Goal: Transaction & Acquisition: Purchase product/service

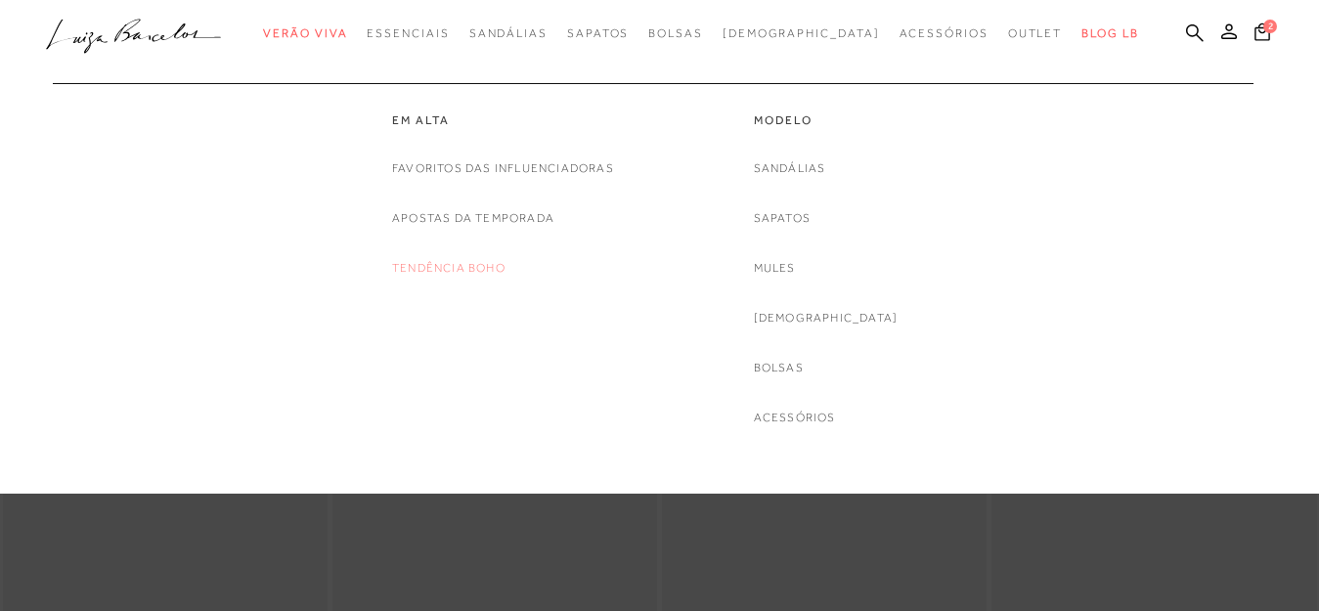
click at [457, 265] on link "Tendência Boho" at bounding box center [448, 268] width 113 height 21
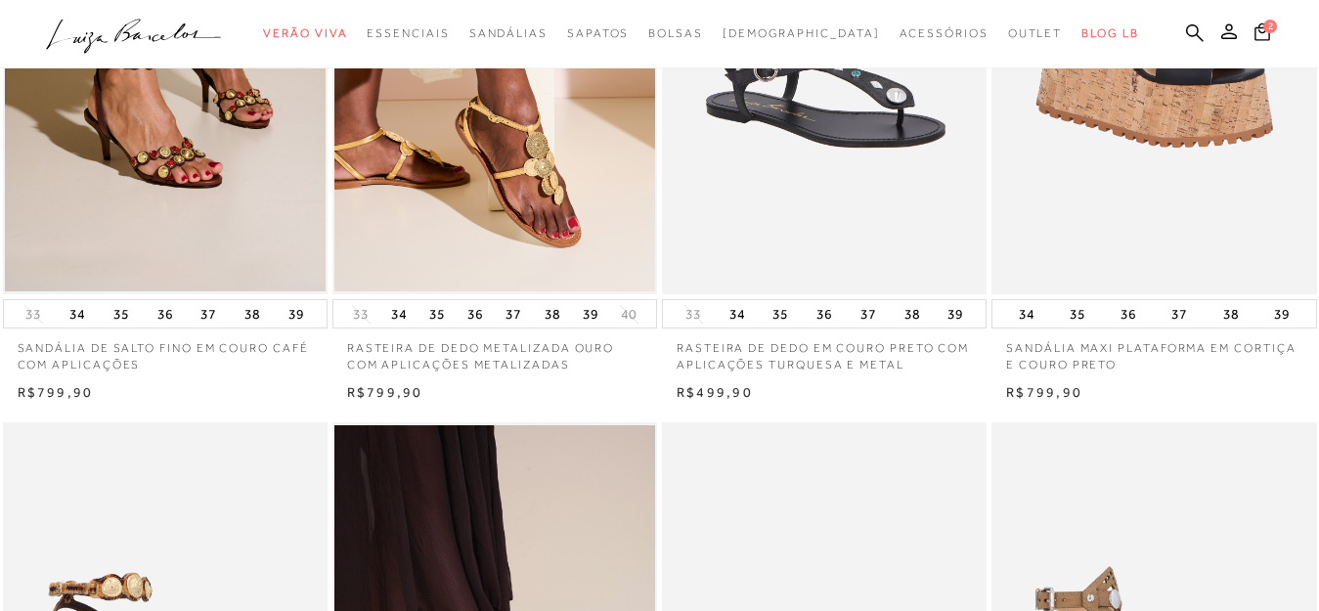
scroll to position [704, 0]
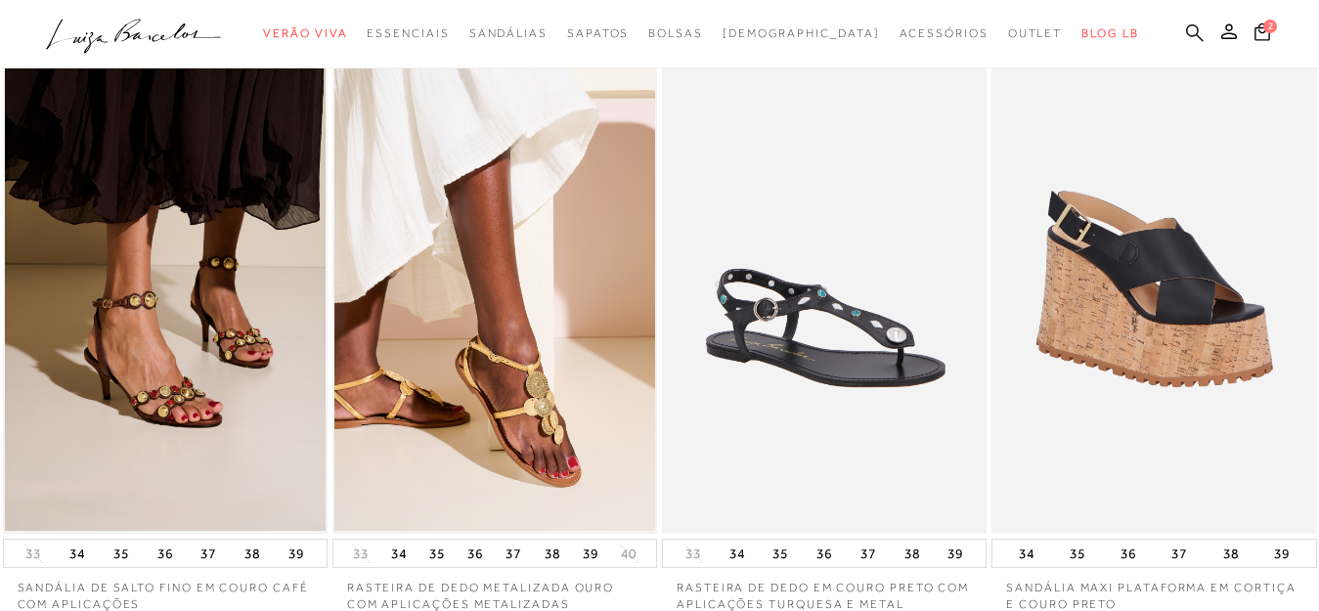
click at [1186, 32] on icon at bounding box center [1195, 32] width 18 height 19
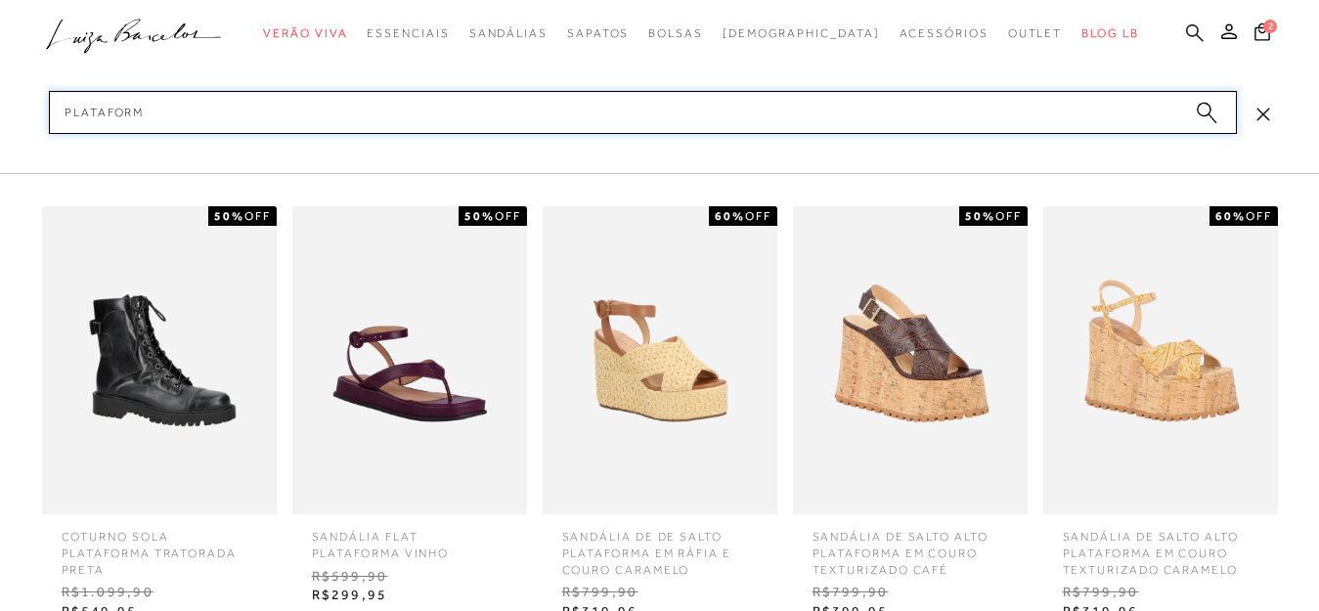
type input "plataforma"
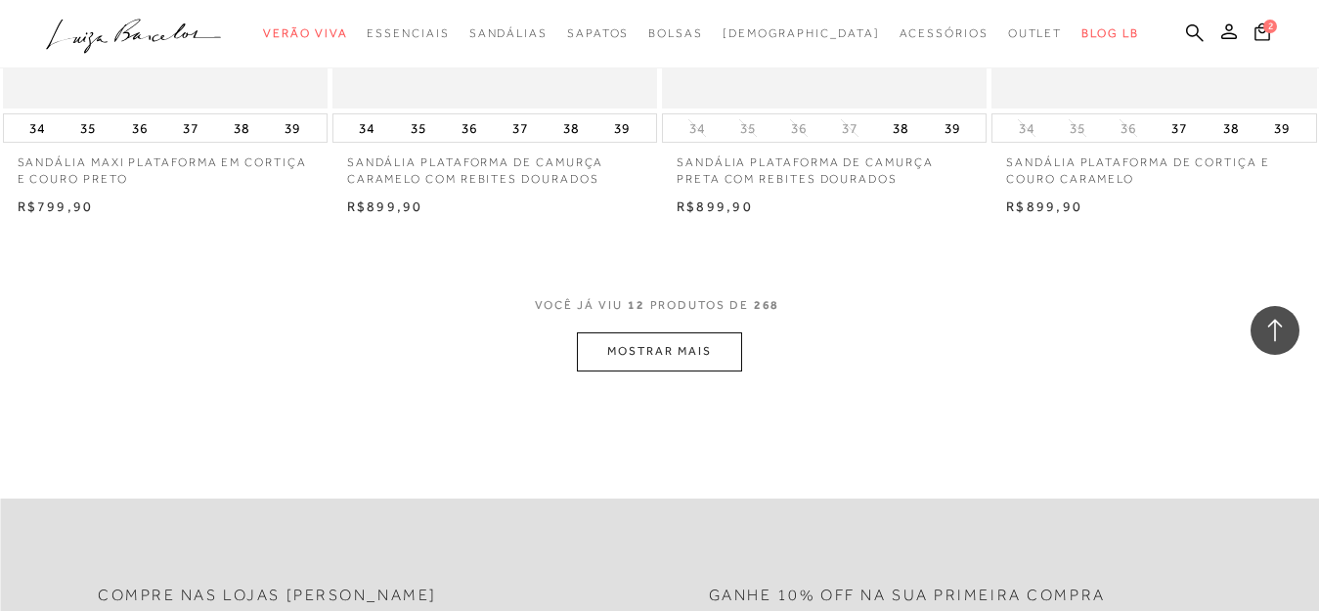
scroll to position [1839, 0]
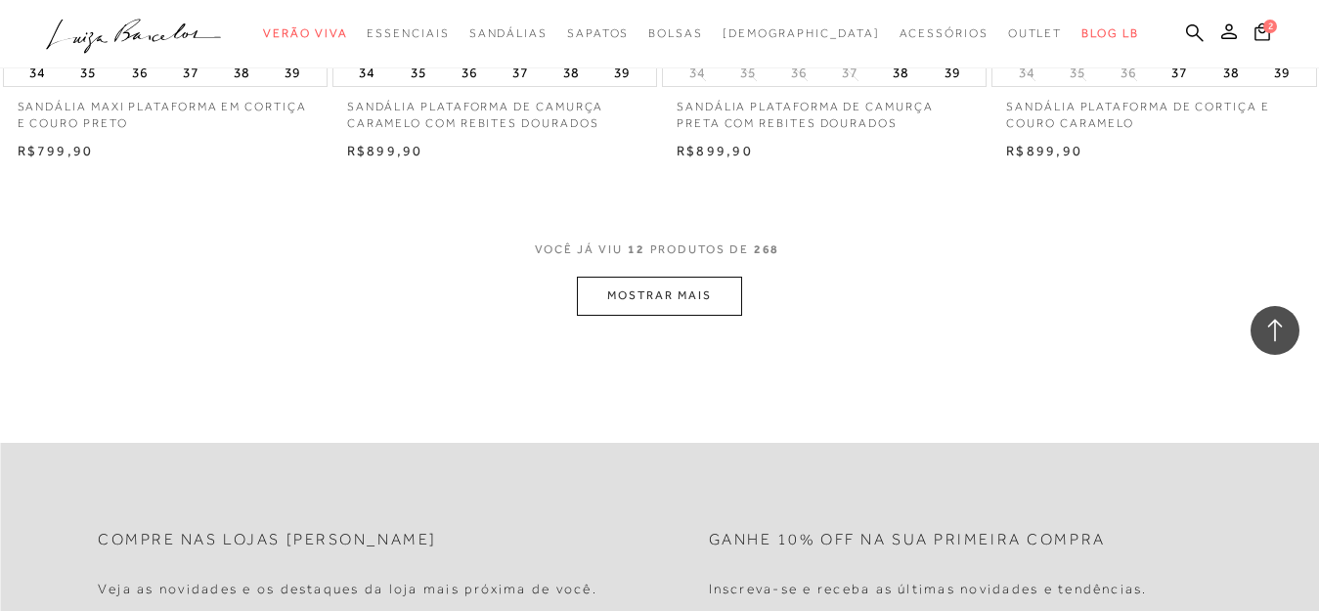
click at [678, 295] on button "MOSTRAR MAIS" at bounding box center [659, 296] width 164 height 38
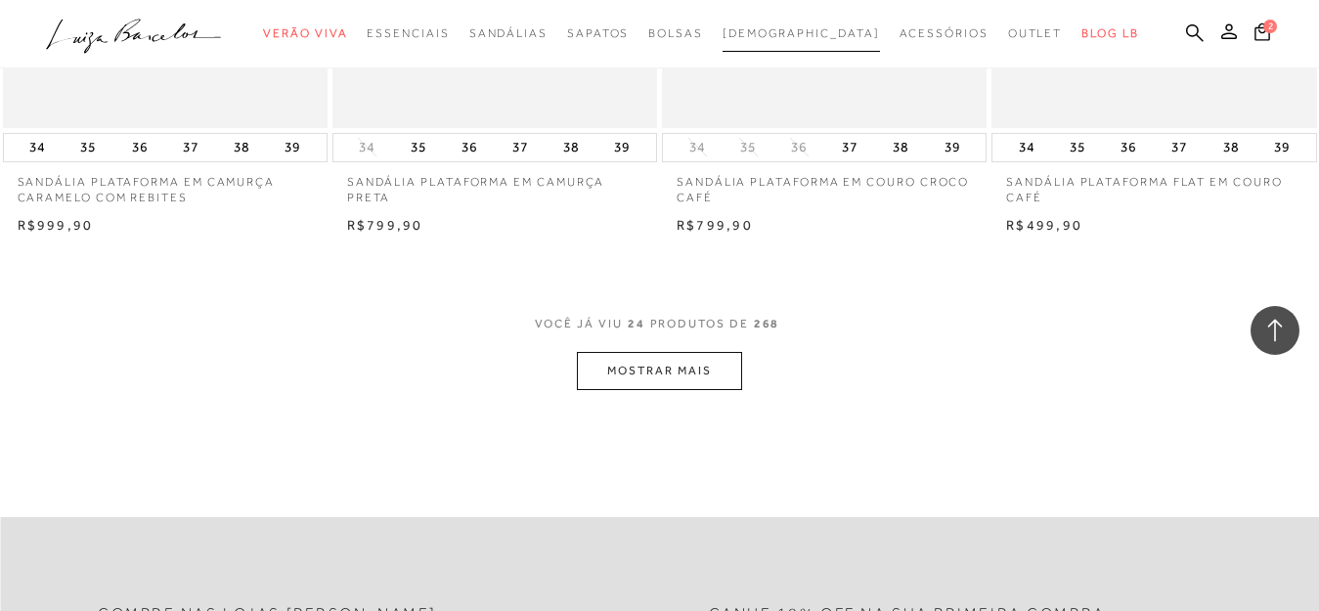
scroll to position [3677, 0]
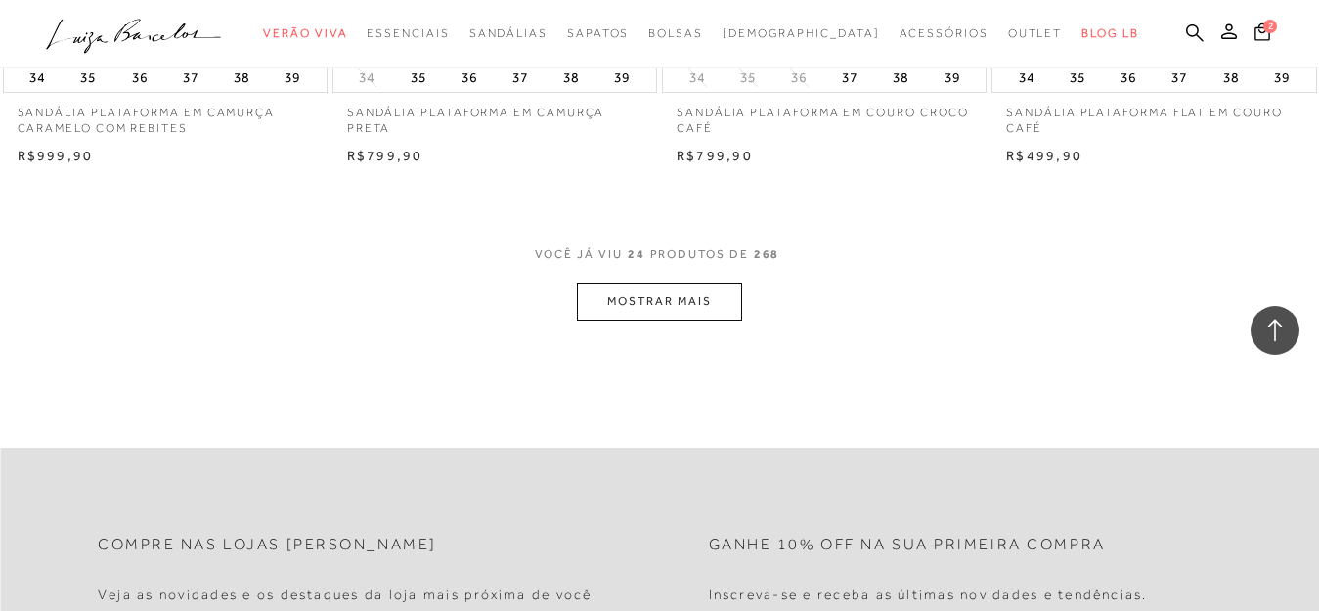
click at [714, 298] on button "MOSTRAR MAIS" at bounding box center [659, 302] width 164 height 38
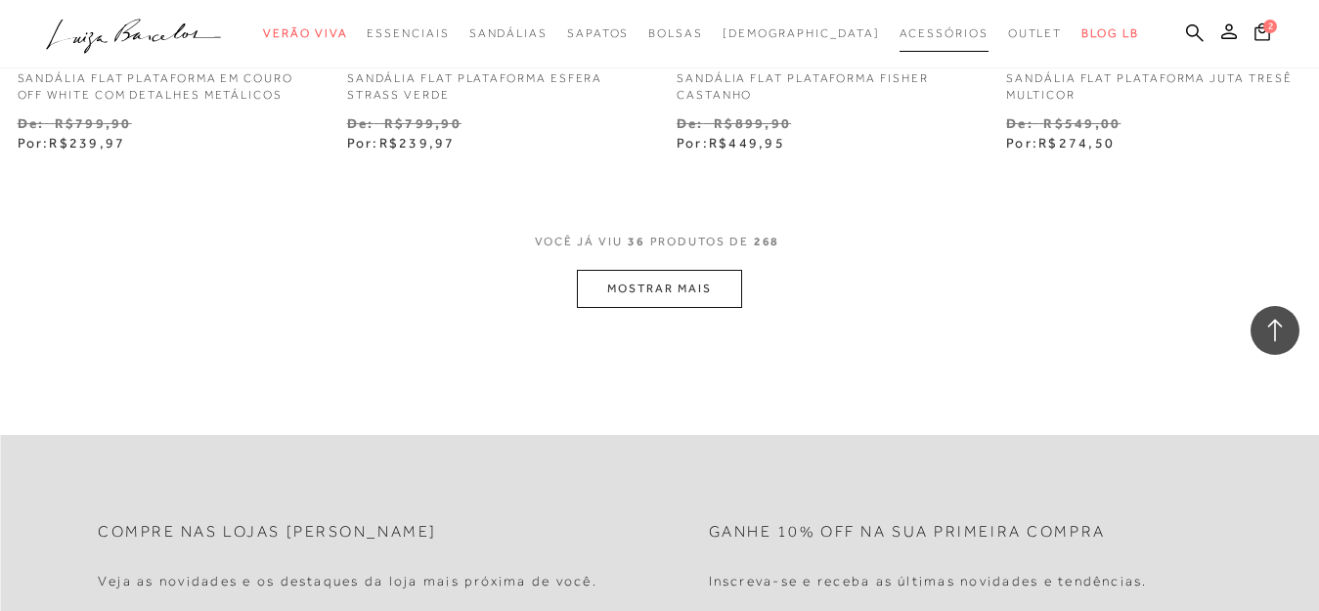
scroll to position [5672, 0]
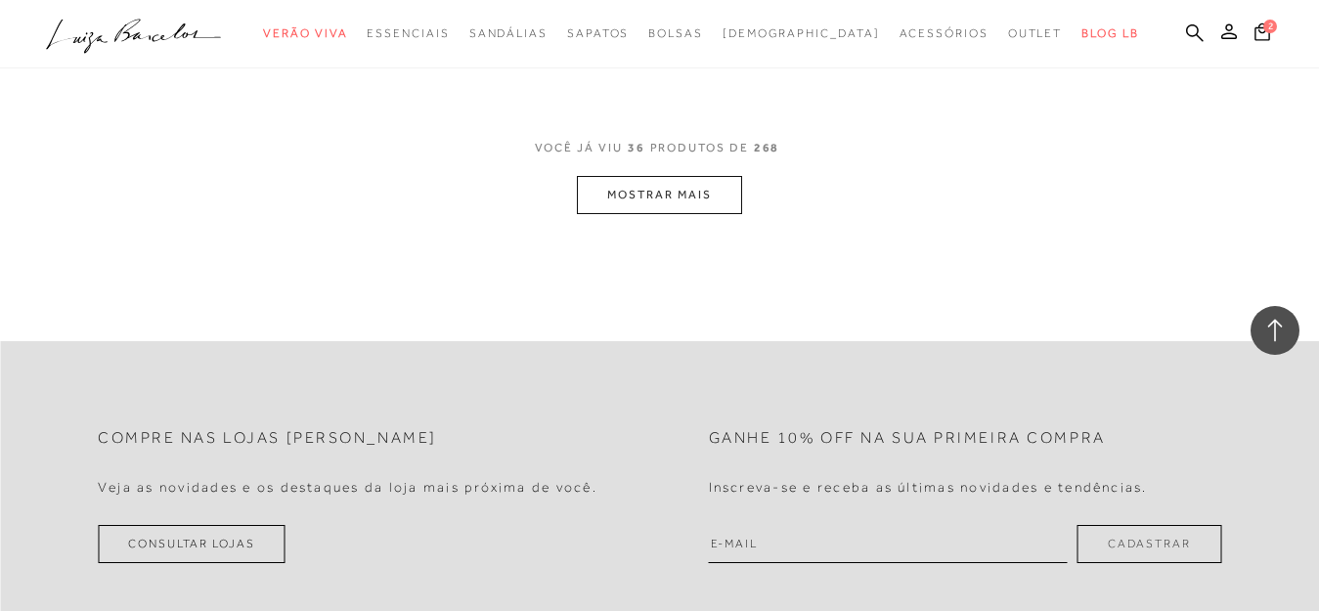
click at [685, 190] on button "MOSTRAR MAIS" at bounding box center [659, 195] width 164 height 38
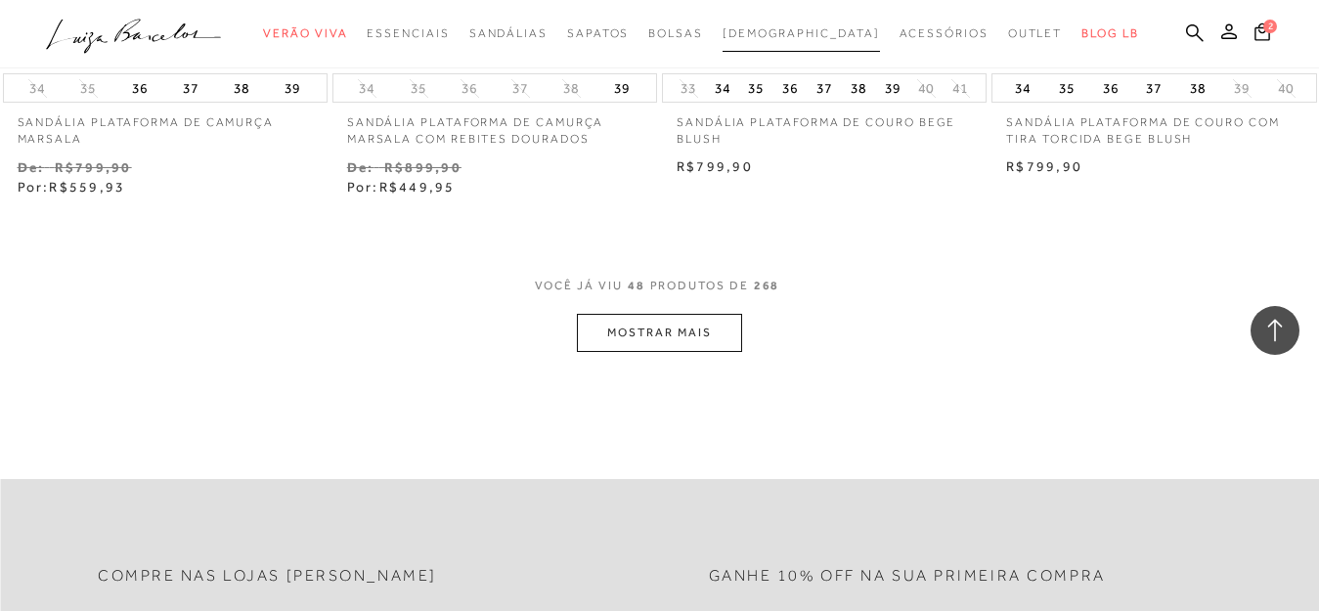
scroll to position [7432, 0]
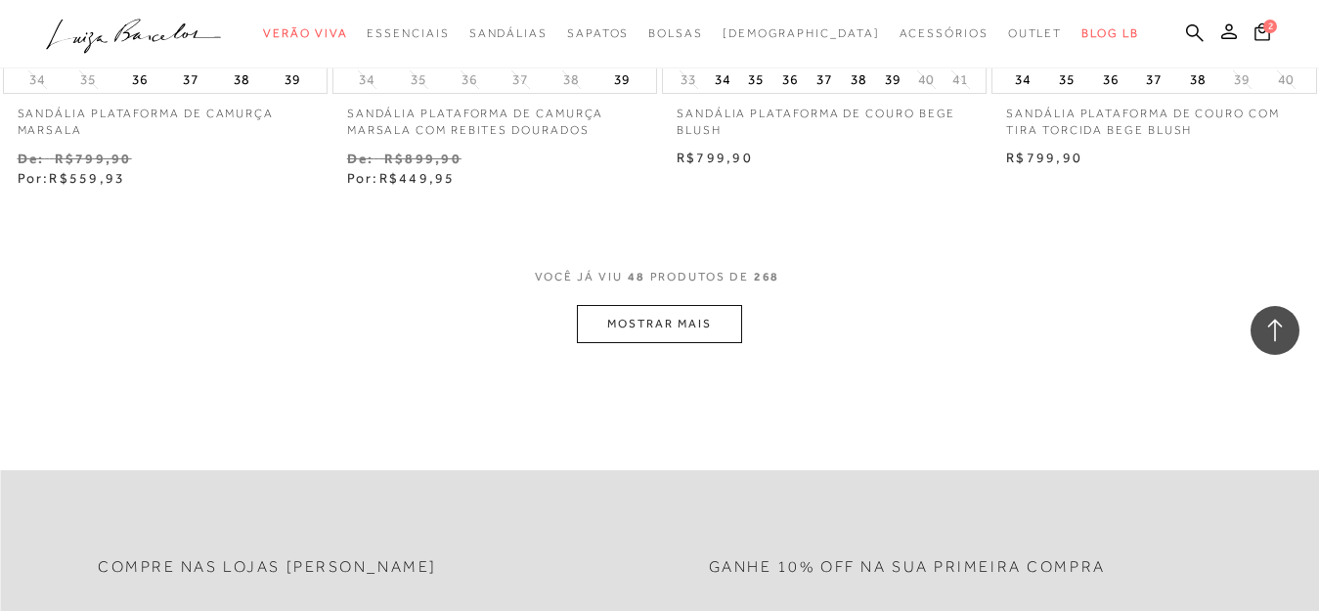
click at [669, 321] on button "MOSTRAR MAIS" at bounding box center [659, 324] width 164 height 38
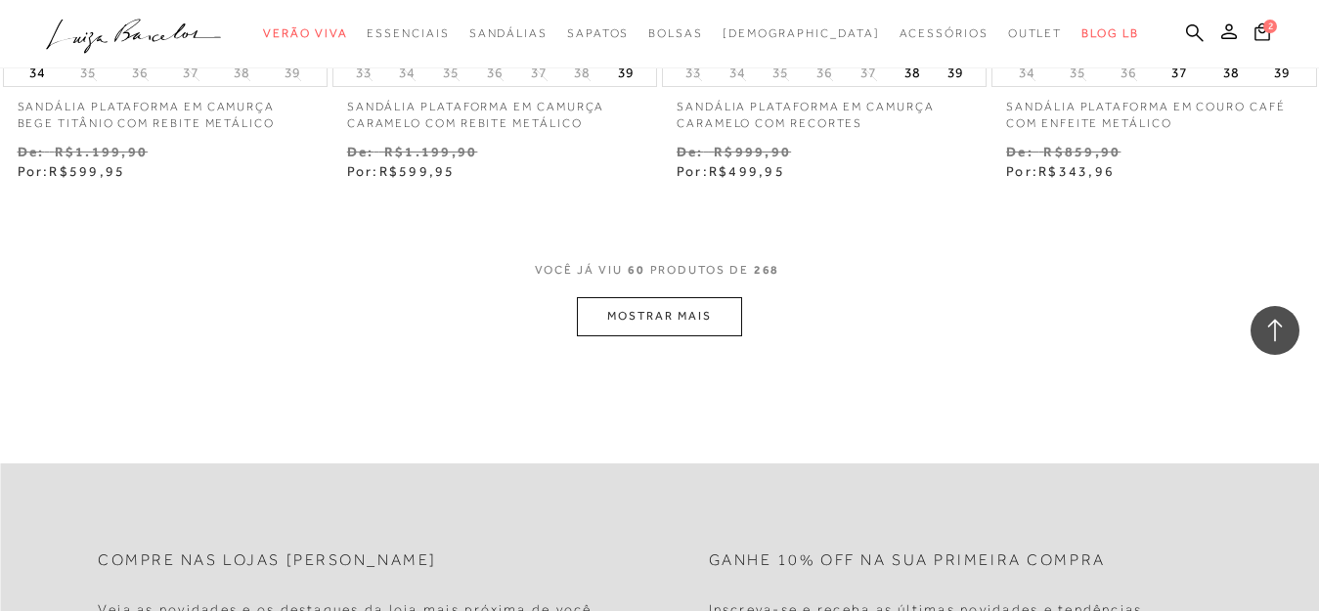
scroll to position [9388, 0]
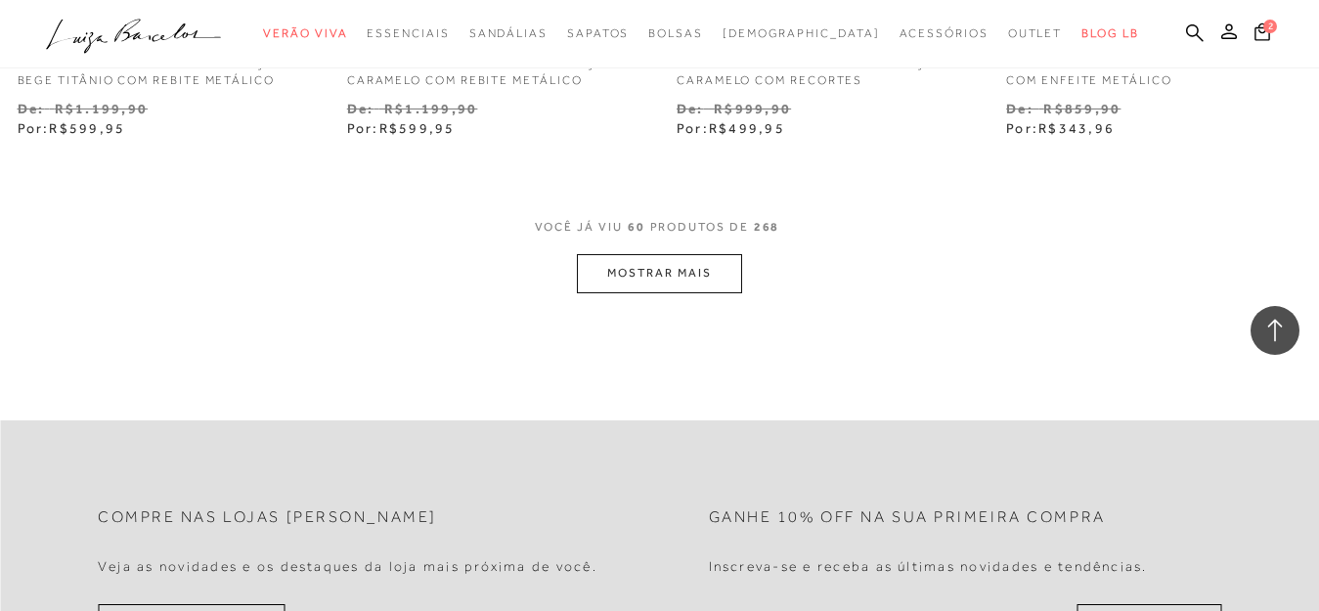
click at [658, 267] on button "MOSTRAR MAIS" at bounding box center [659, 273] width 164 height 38
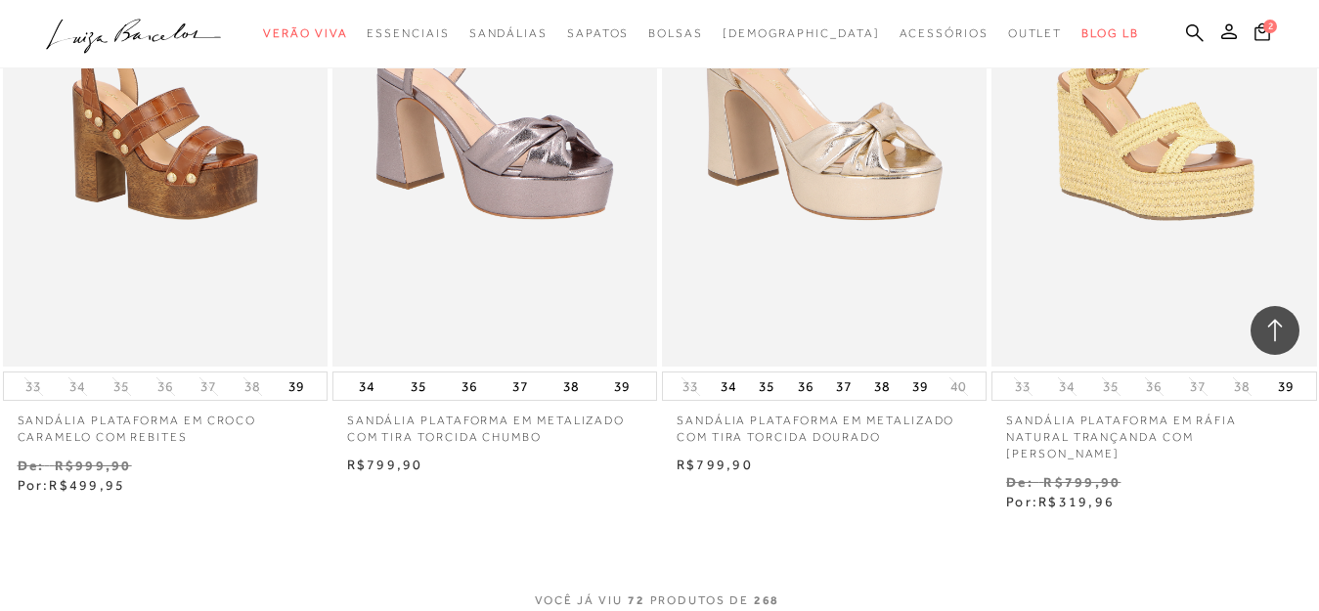
scroll to position [11226, 0]
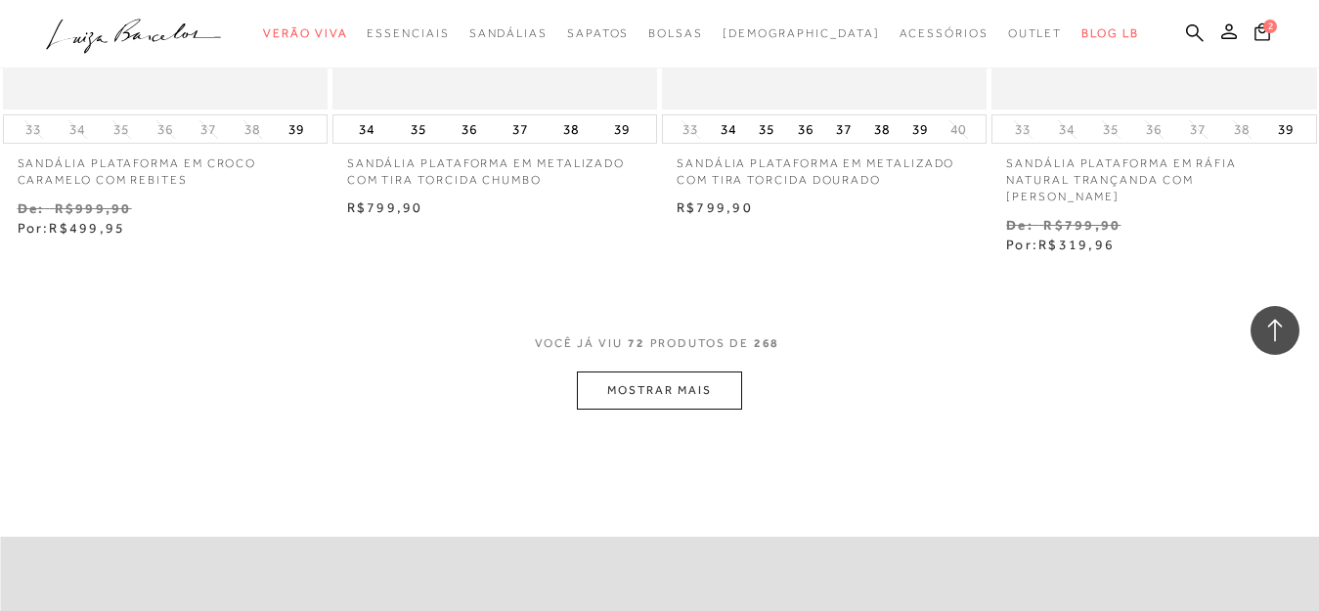
click at [664, 372] on button "MOSTRAR MAIS" at bounding box center [659, 391] width 164 height 38
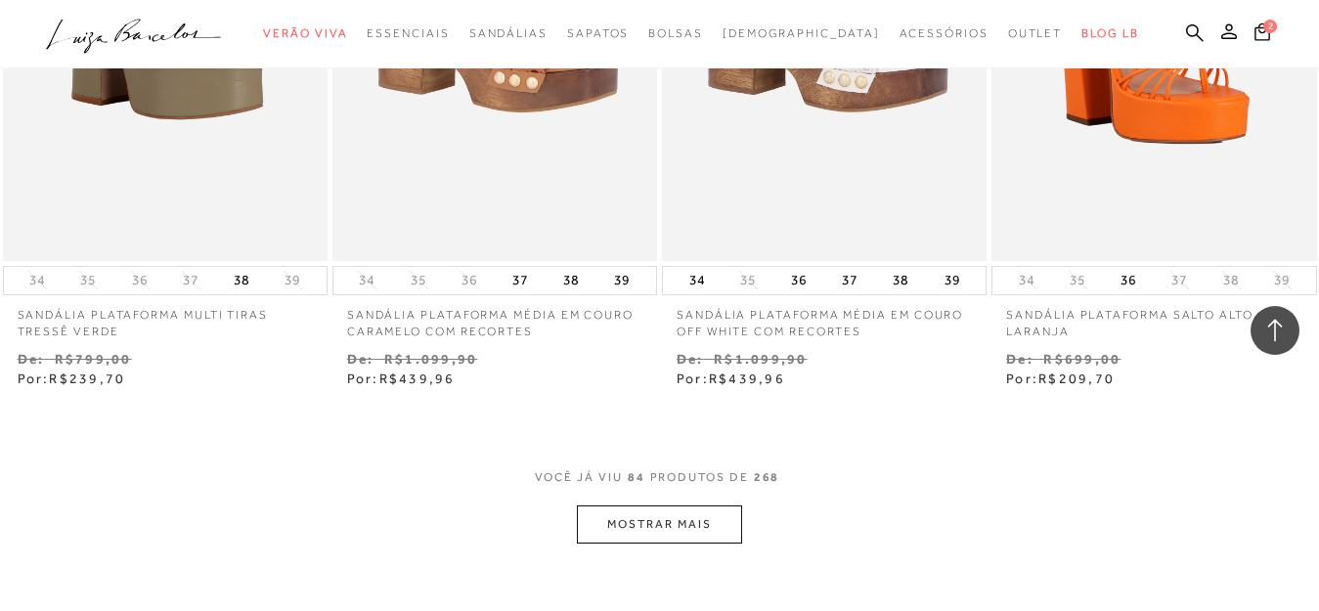
scroll to position [13064, 0]
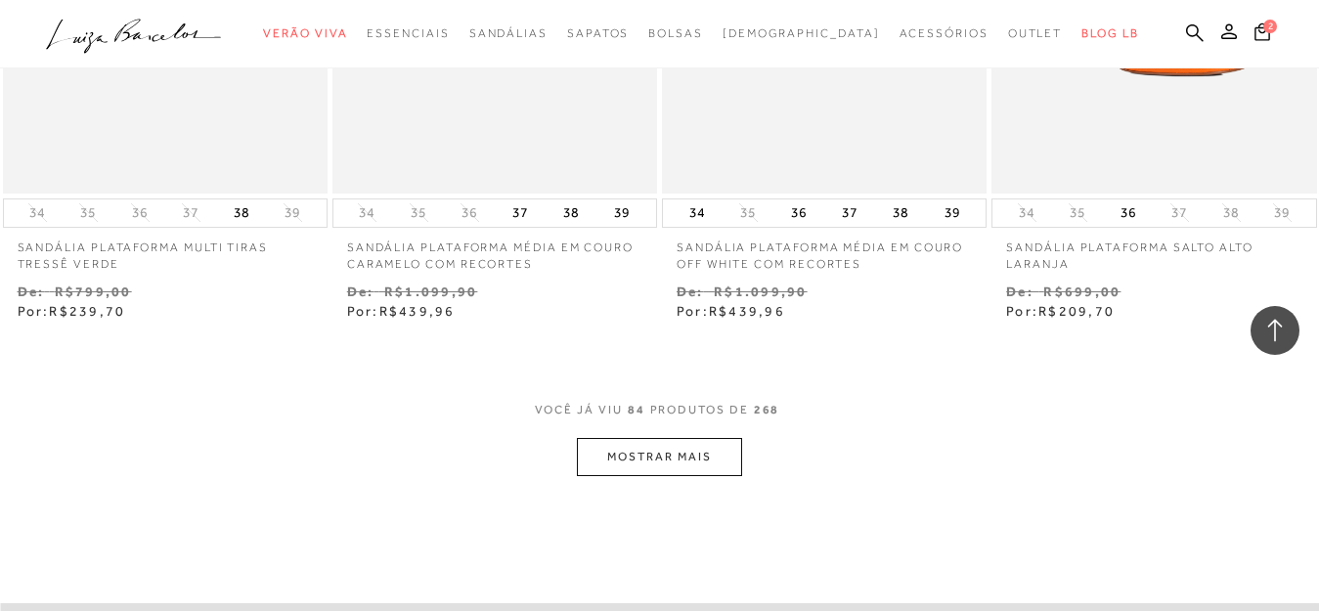
click at [712, 438] on button "MOSTRAR MAIS" at bounding box center [659, 457] width 164 height 38
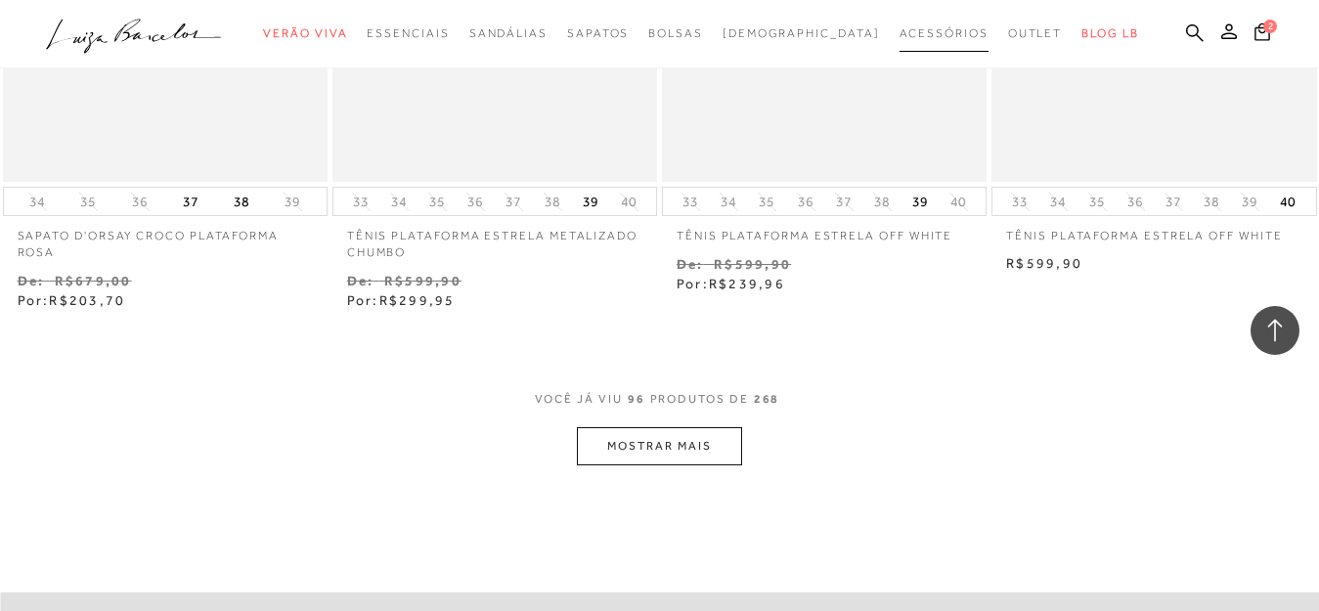
scroll to position [15019, 0]
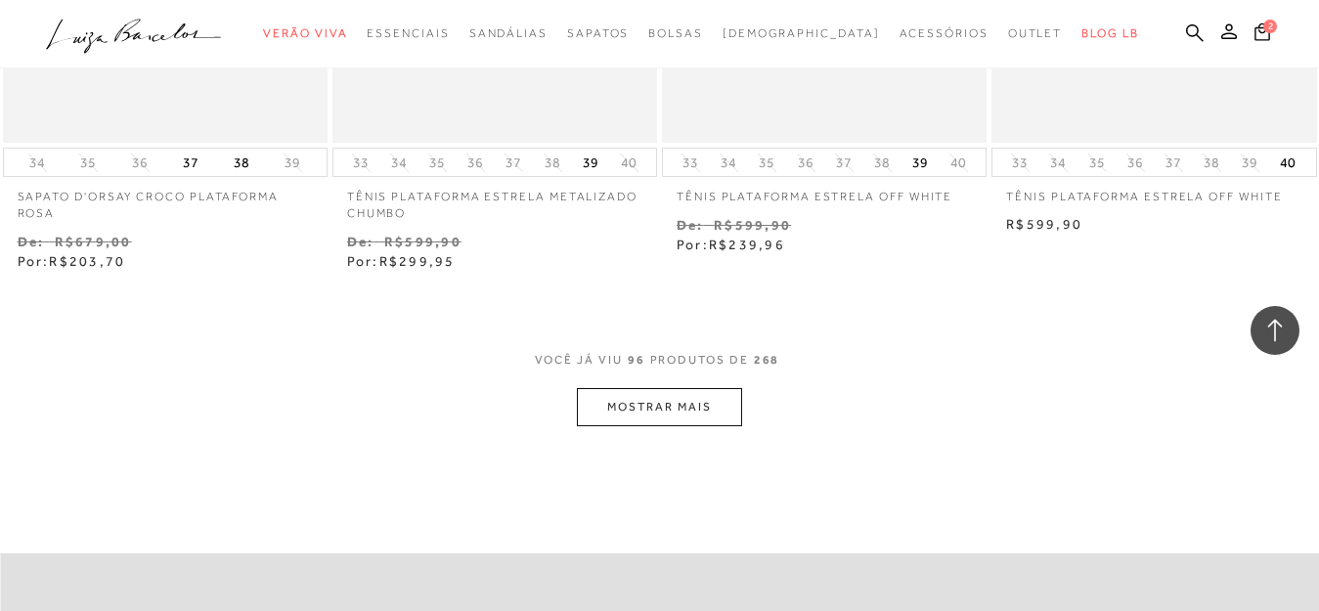
click at [702, 388] on button "MOSTRAR MAIS" at bounding box center [659, 407] width 164 height 38
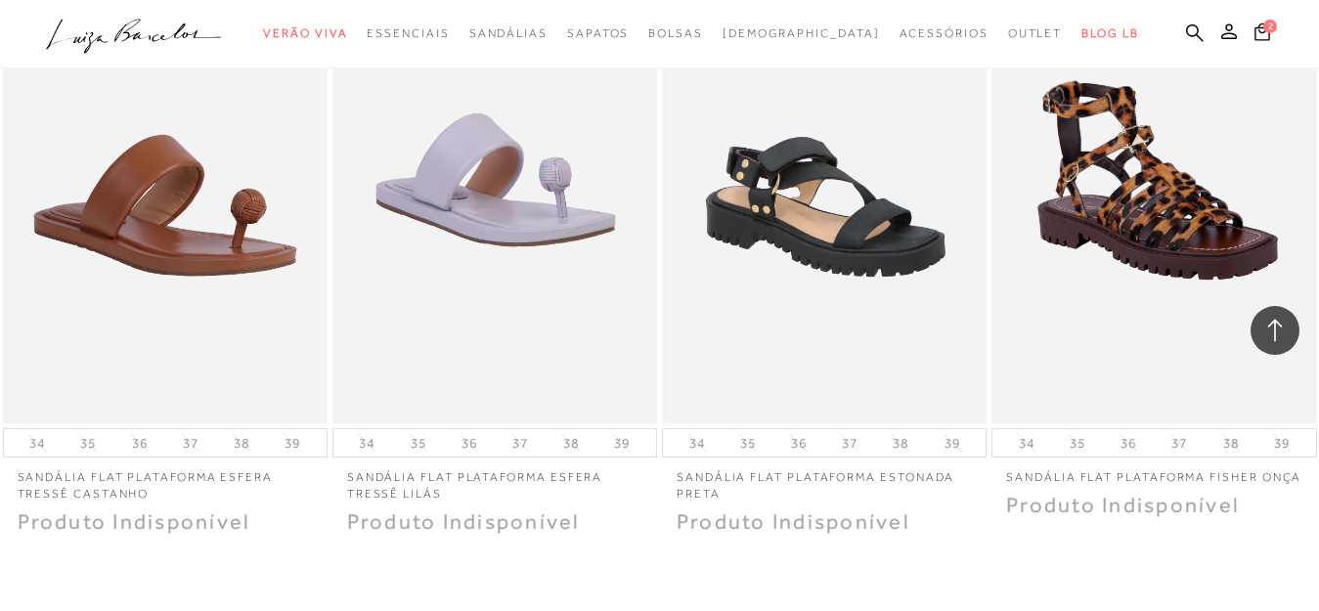
scroll to position [16819, 0]
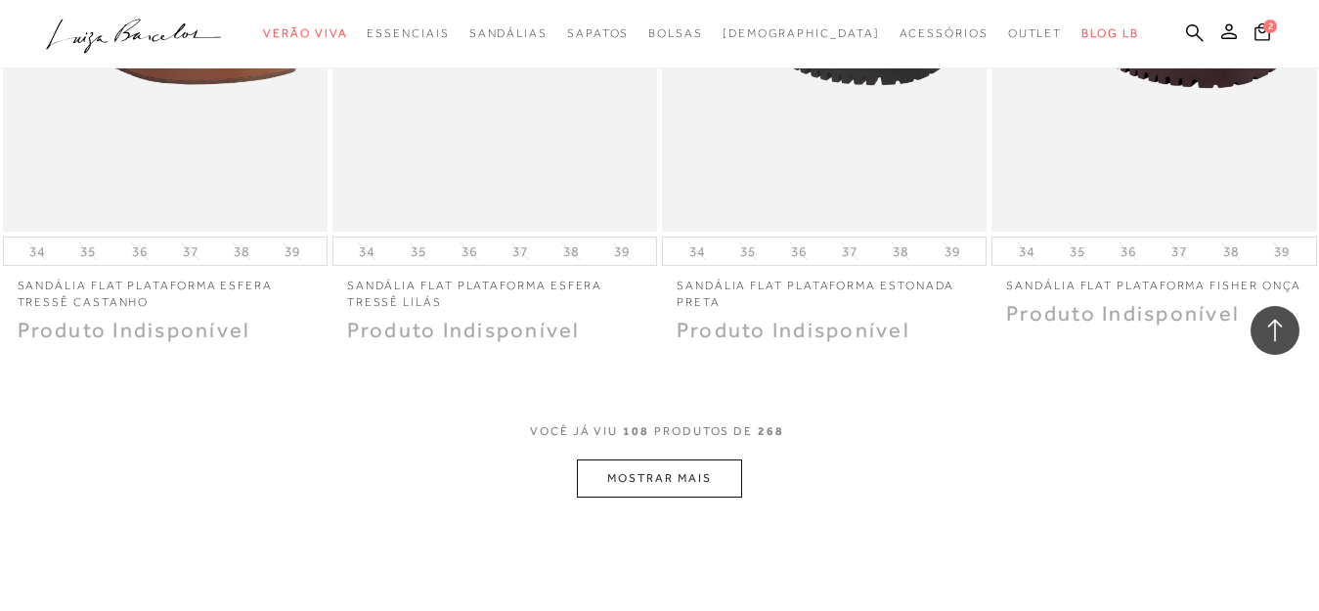
click at [686, 460] on button "MOSTRAR MAIS" at bounding box center [659, 479] width 164 height 38
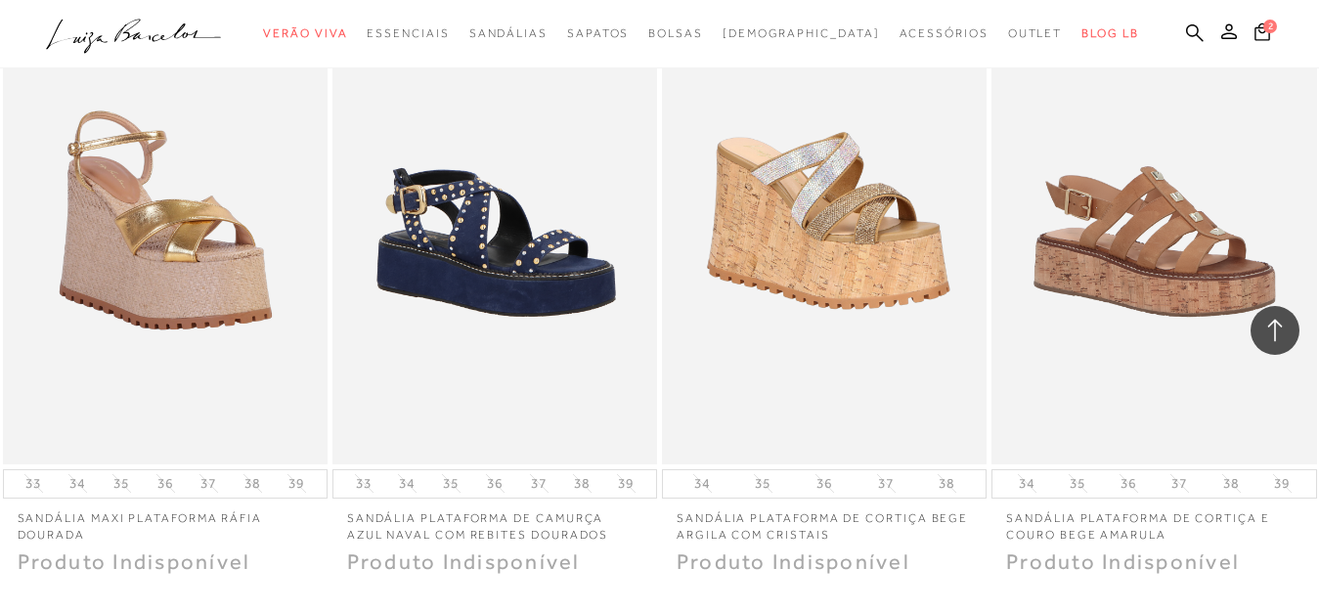
scroll to position [18696, 0]
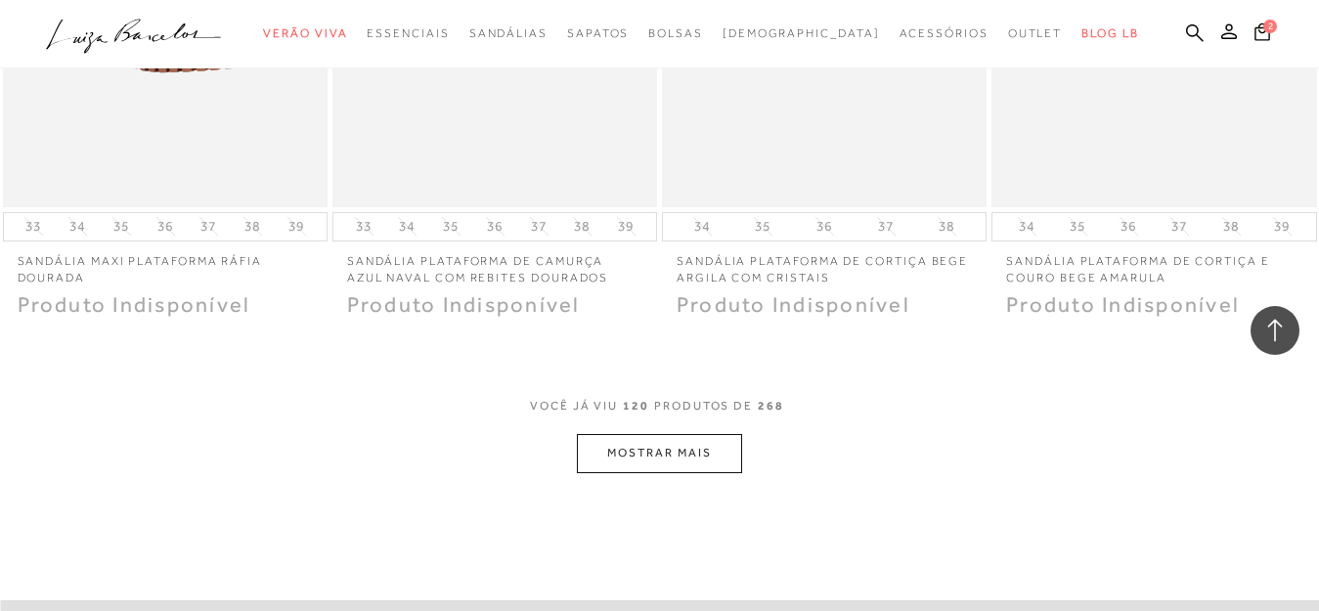
click at [686, 434] on button "MOSTRAR MAIS" at bounding box center [659, 453] width 164 height 38
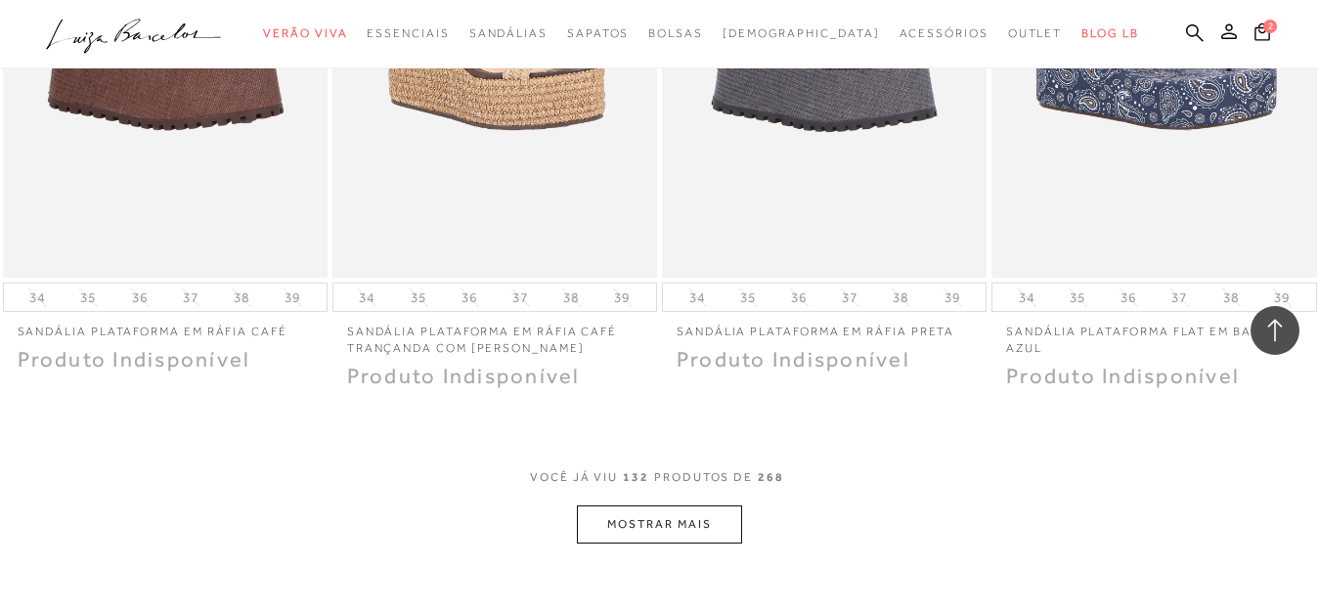
scroll to position [20495, 0]
click at [1186, 27] on icon at bounding box center [1195, 32] width 18 height 19
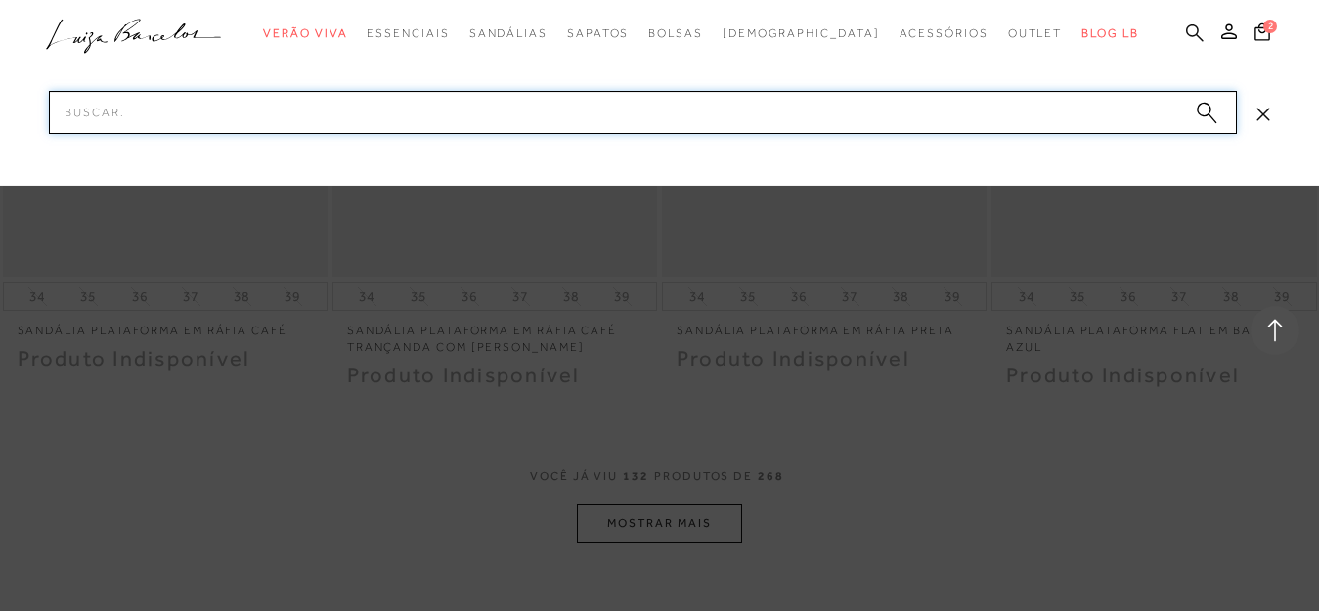
type input "m"
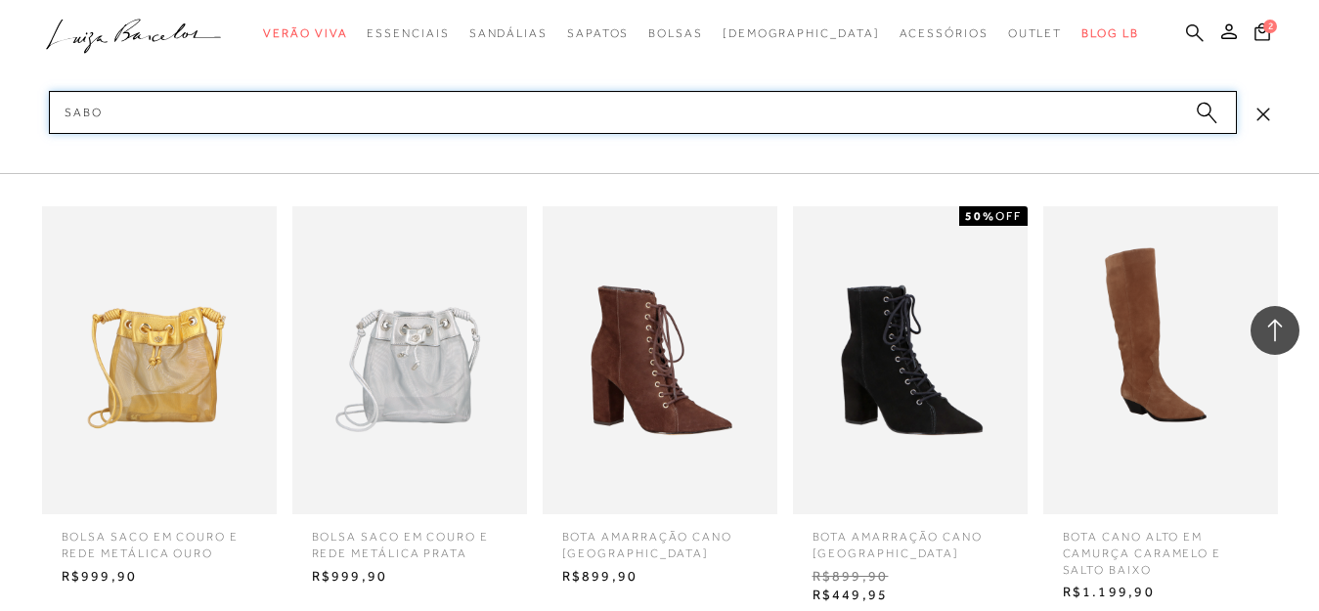
type input "sabot"
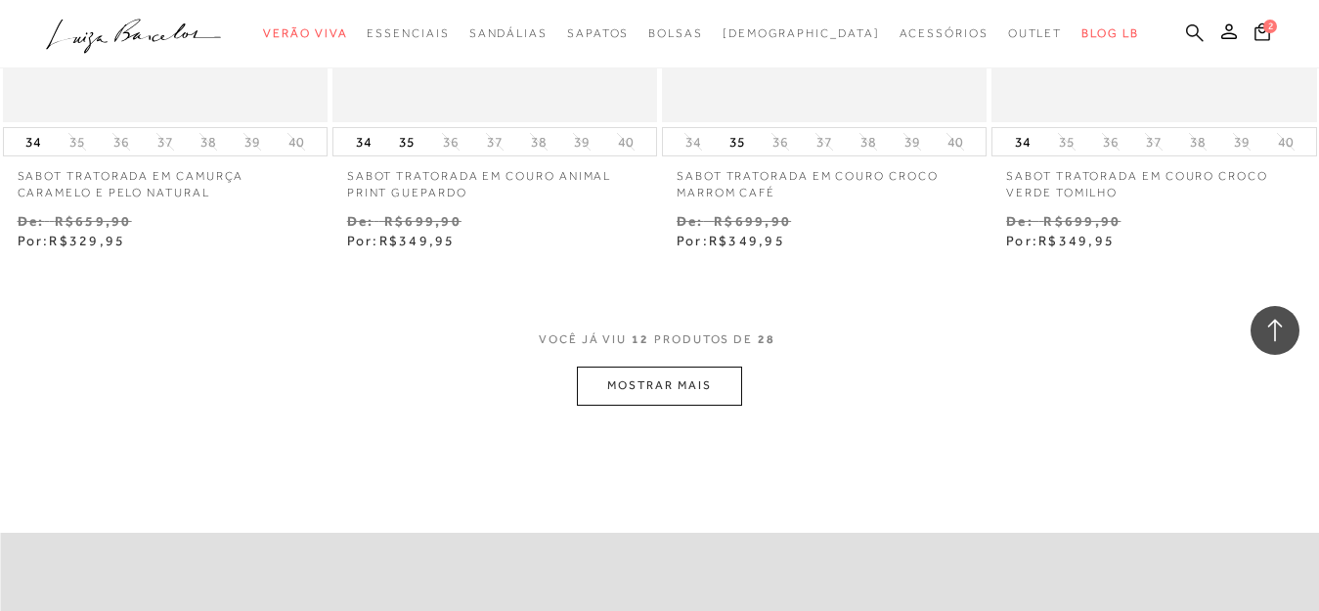
scroll to position [1916, 0]
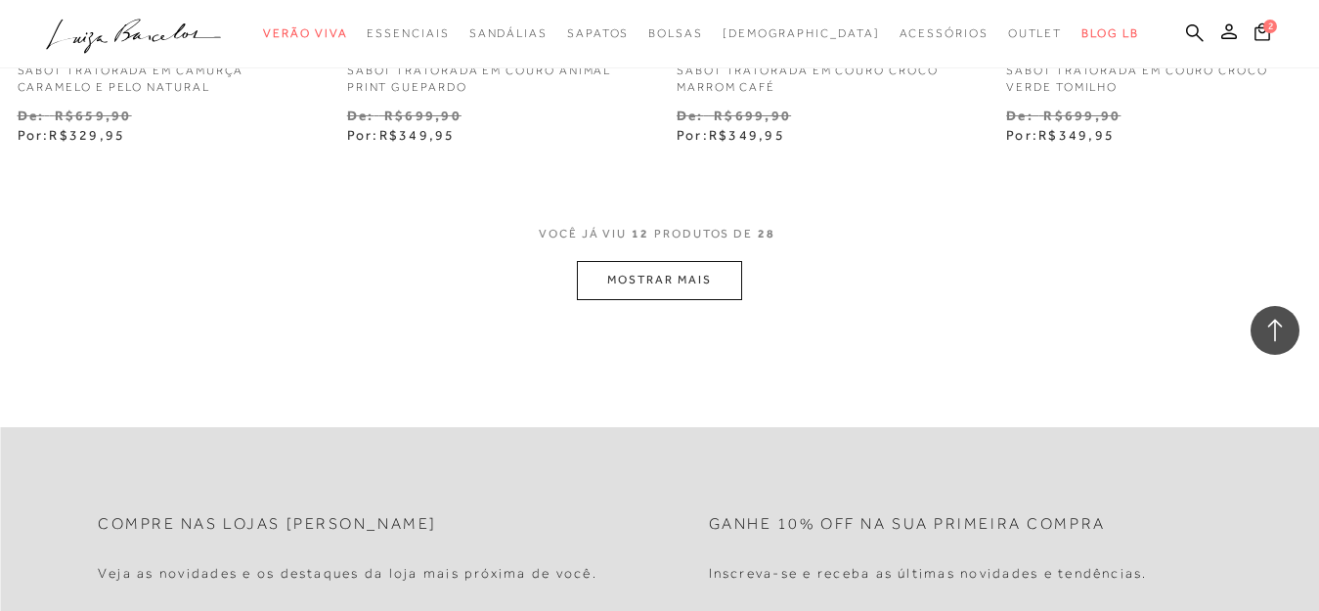
click at [702, 282] on button "MOSTRAR MAIS" at bounding box center [659, 280] width 164 height 38
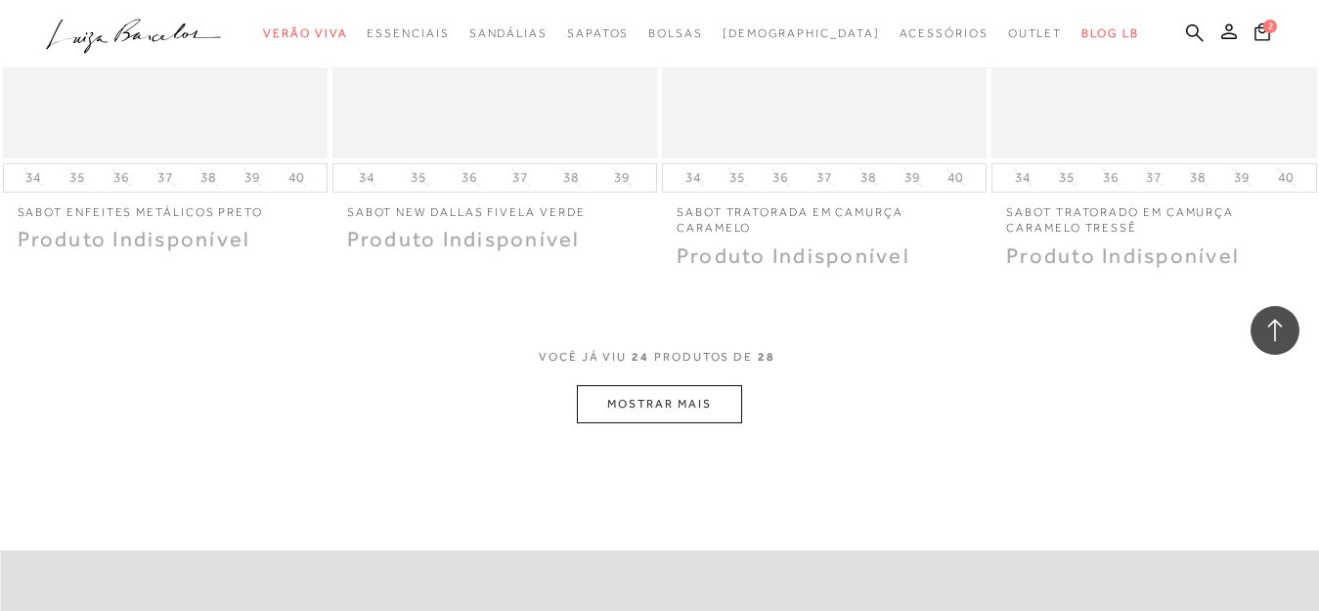
scroll to position [3794, 0]
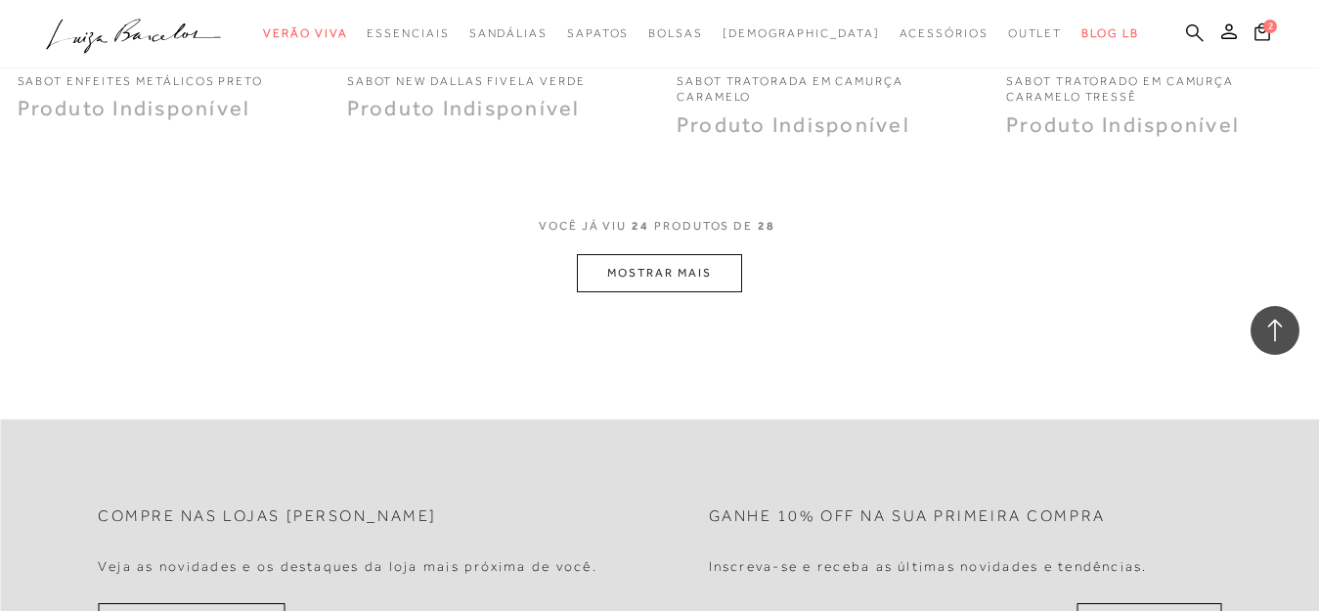
click at [1186, 39] on icon at bounding box center [1195, 32] width 18 height 19
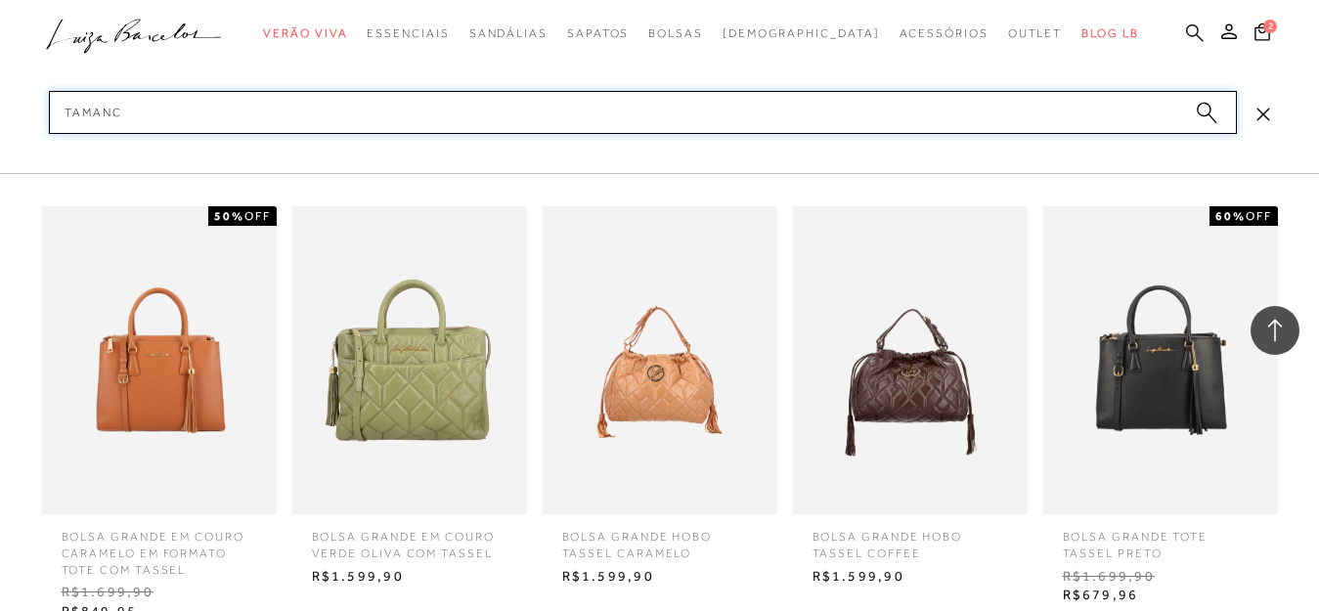
type input "tamanco"
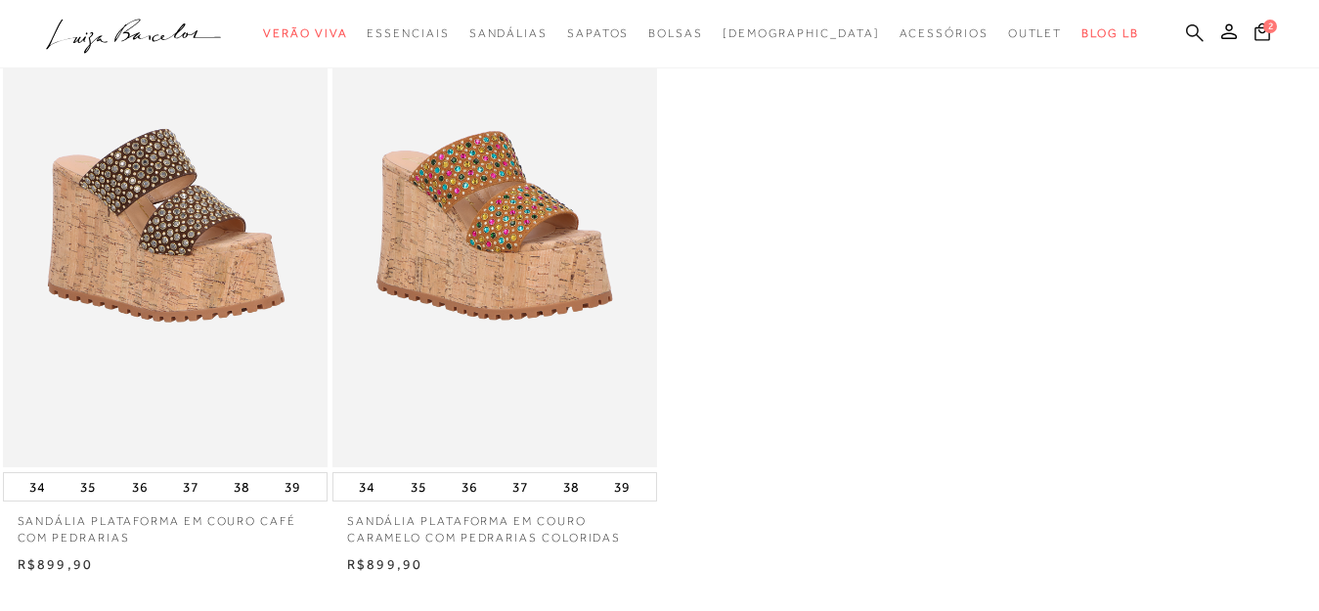
scroll to position [235, 0]
